Goal: Book appointment/travel/reservation

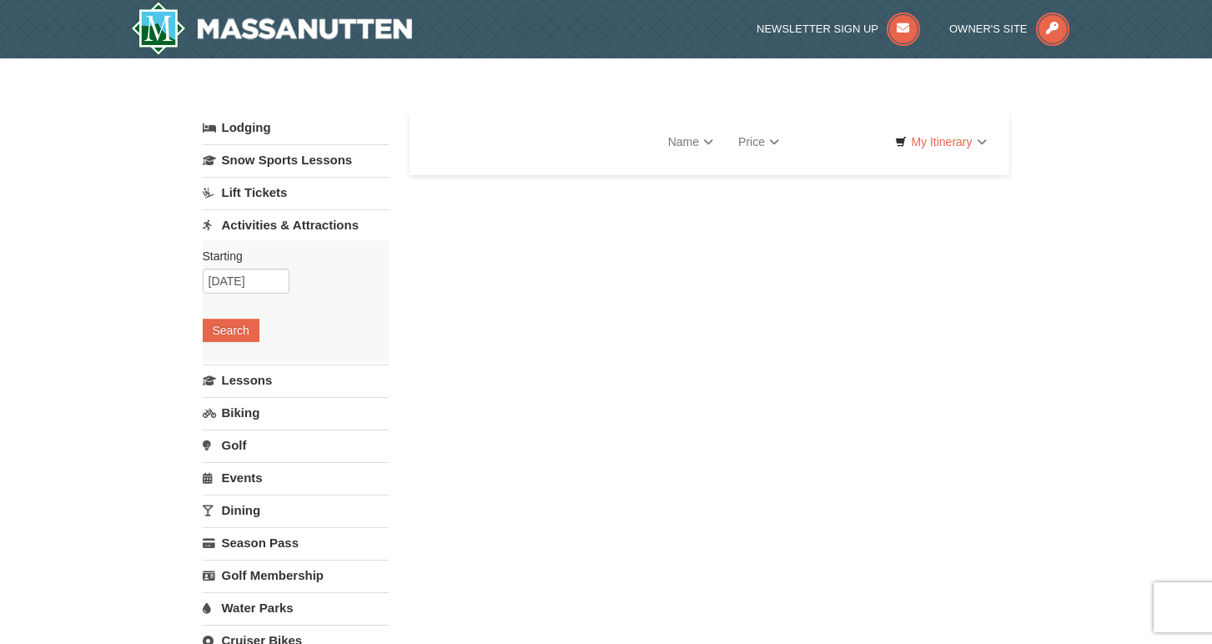
select select "10"
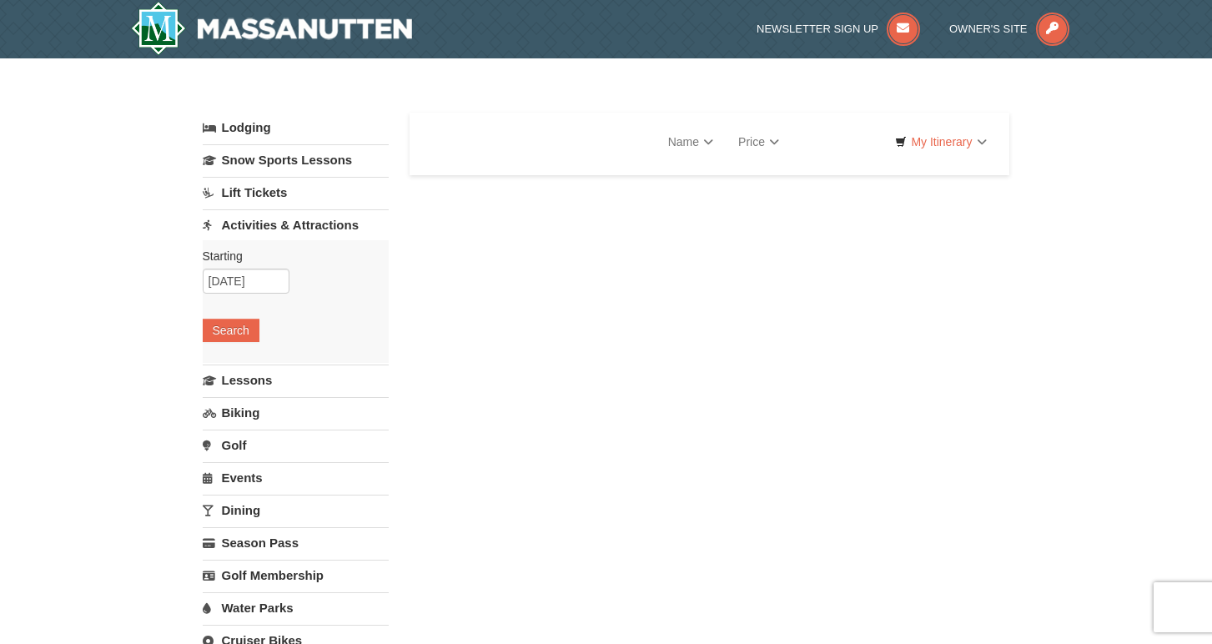
select select "10"
